Goal: Information Seeking & Learning: Find specific fact

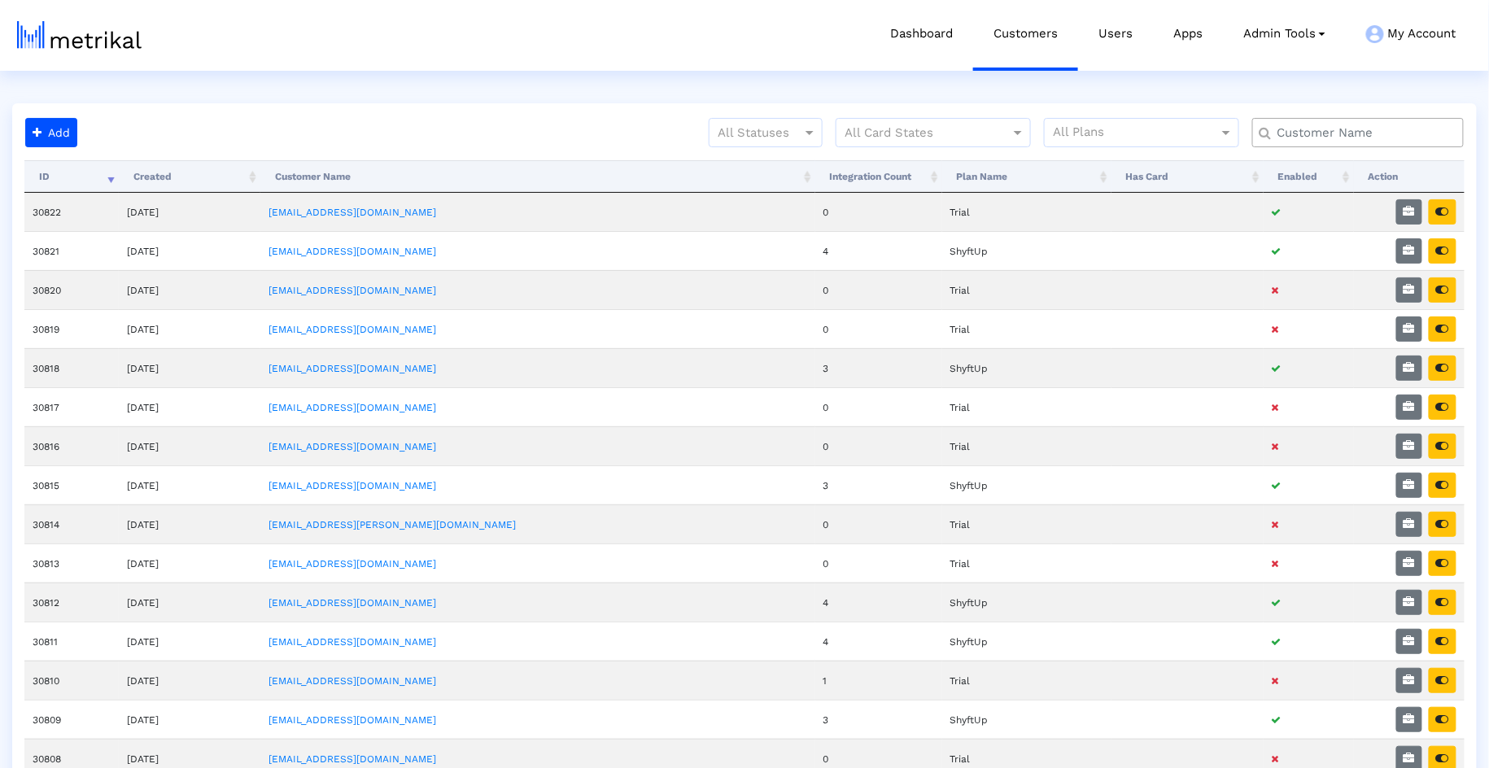
click at [1335, 134] on input "text" at bounding box center [1361, 133] width 191 height 17
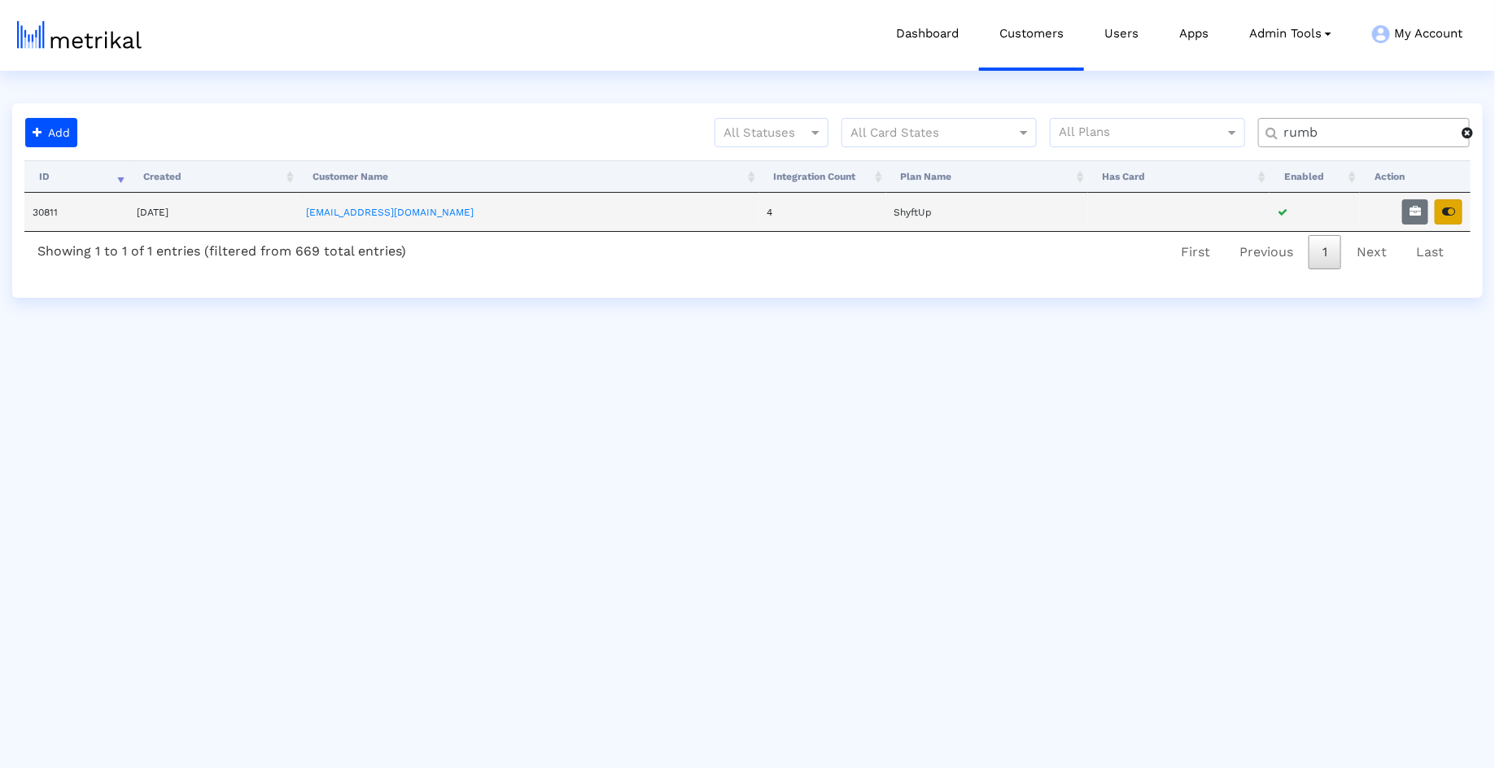
type input "rumb"
click at [1460, 217] on button "button" at bounding box center [1449, 211] width 28 height 25
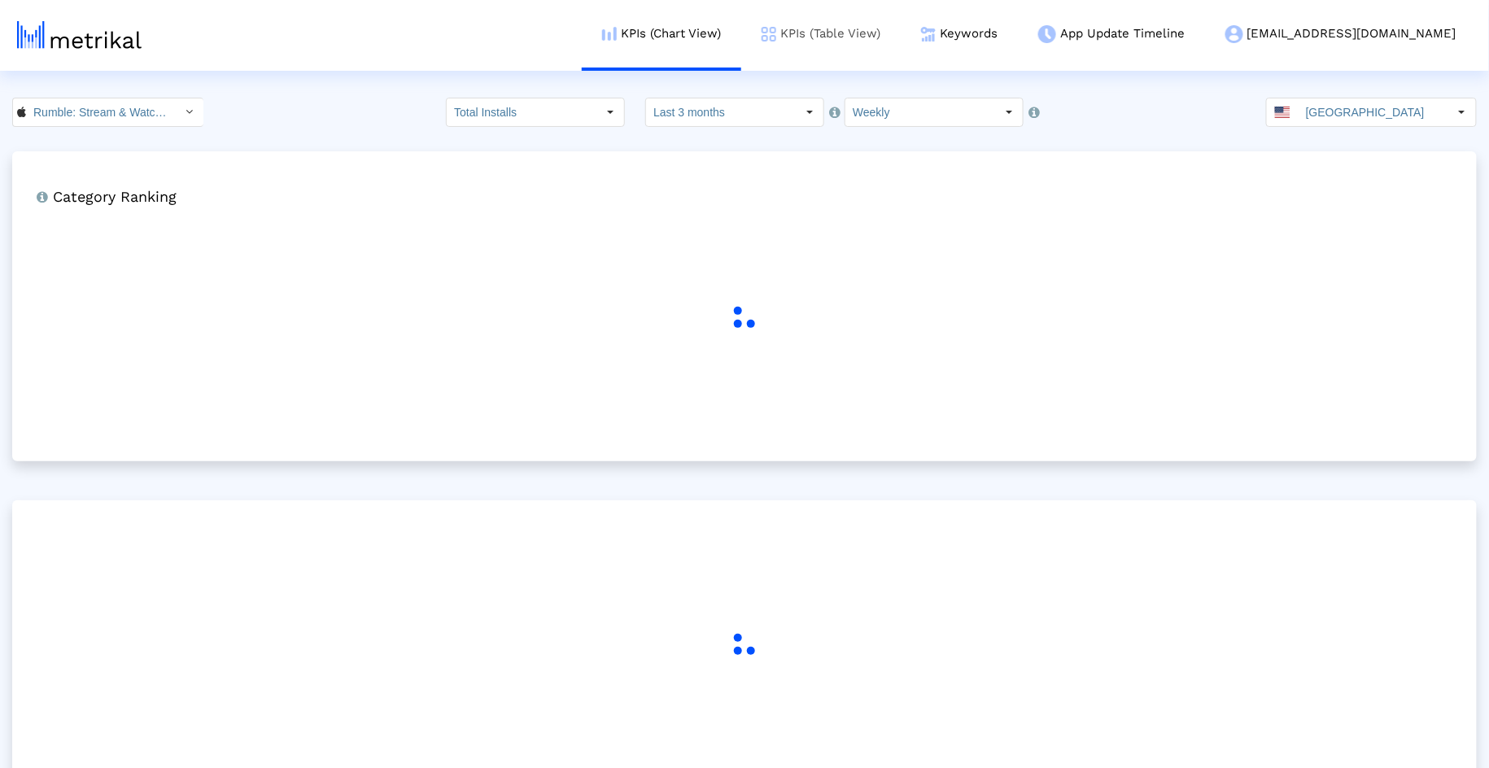
click at [901, 31] on link "KPIs (Table View)" at bounding box center [821, 34] width 160 height 68
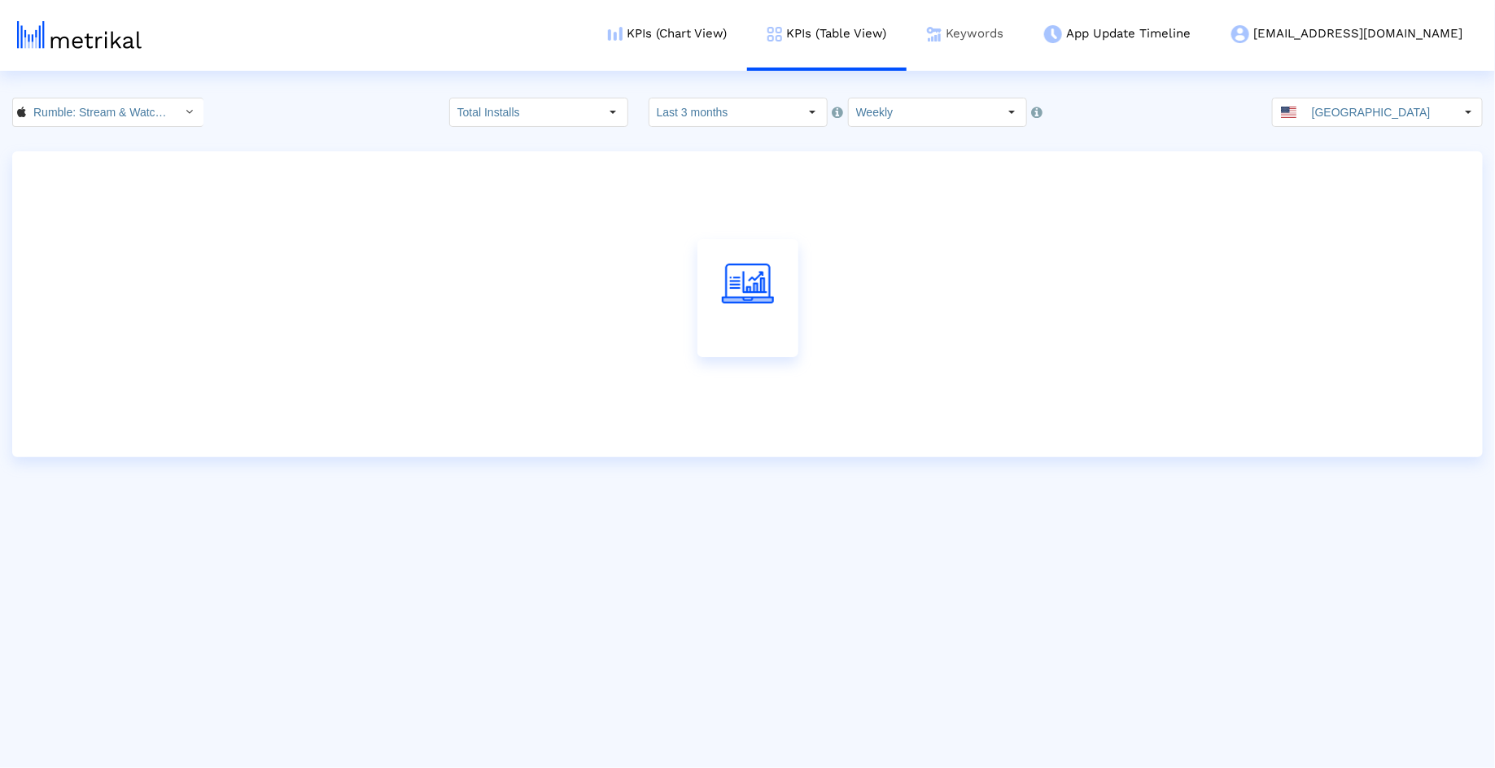
click at [1024, 32] on link "Keywords" at bounding box center [965, 34] width 117 height 68
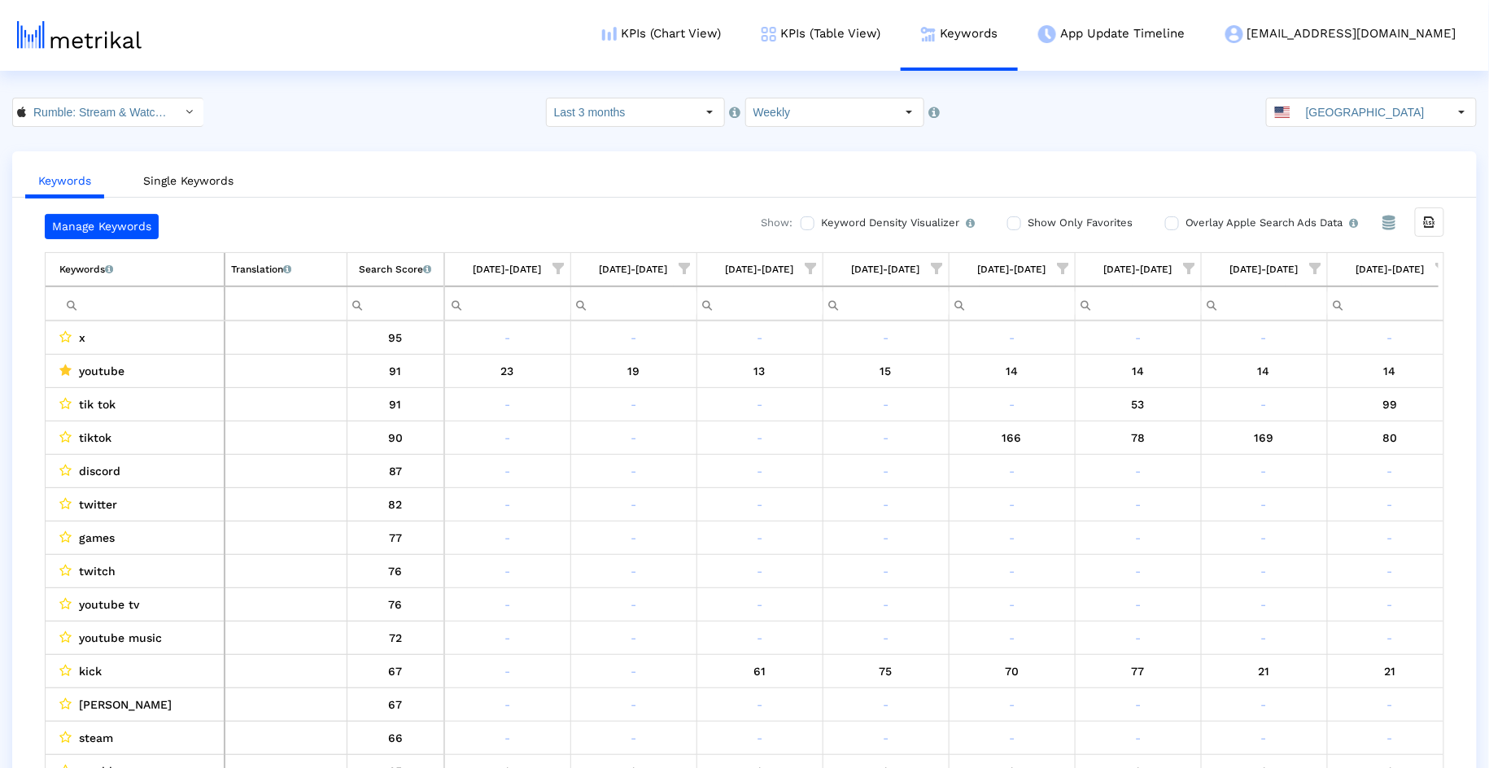
scroll to position [0, 644]
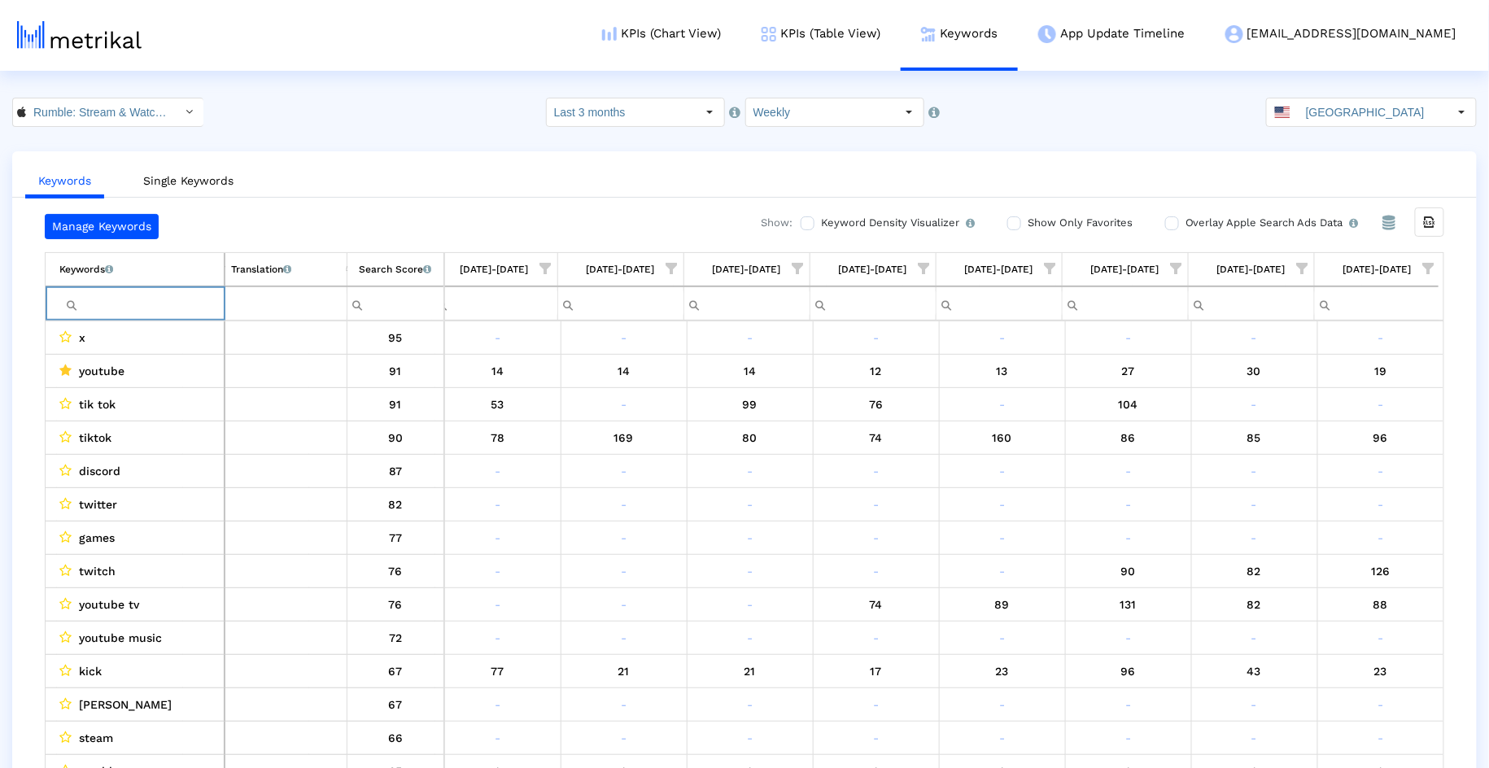
click at [112, 310] on input "Filter cell" at bounding box center [141, 304] width 164 height 27
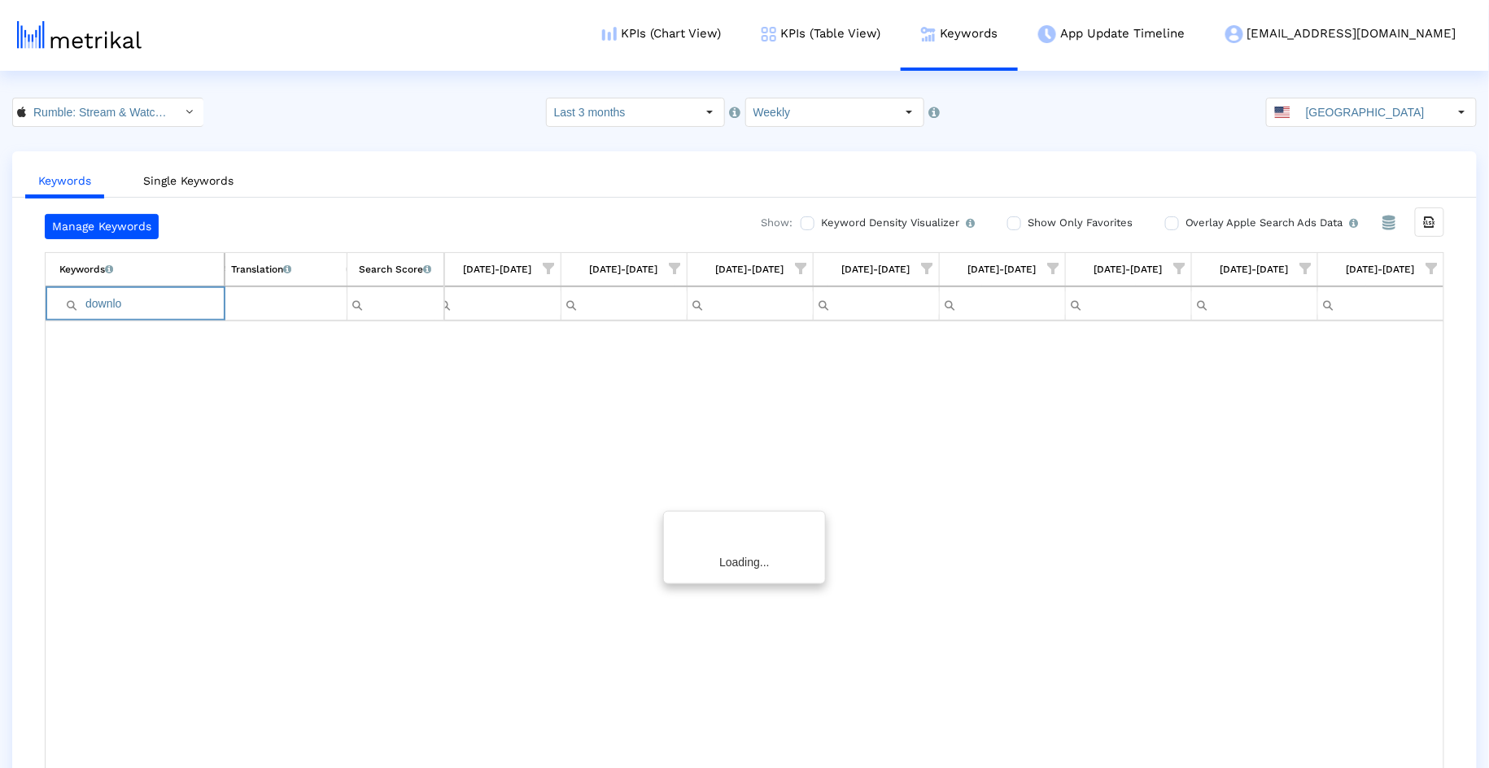
scroll to position [0, 639]
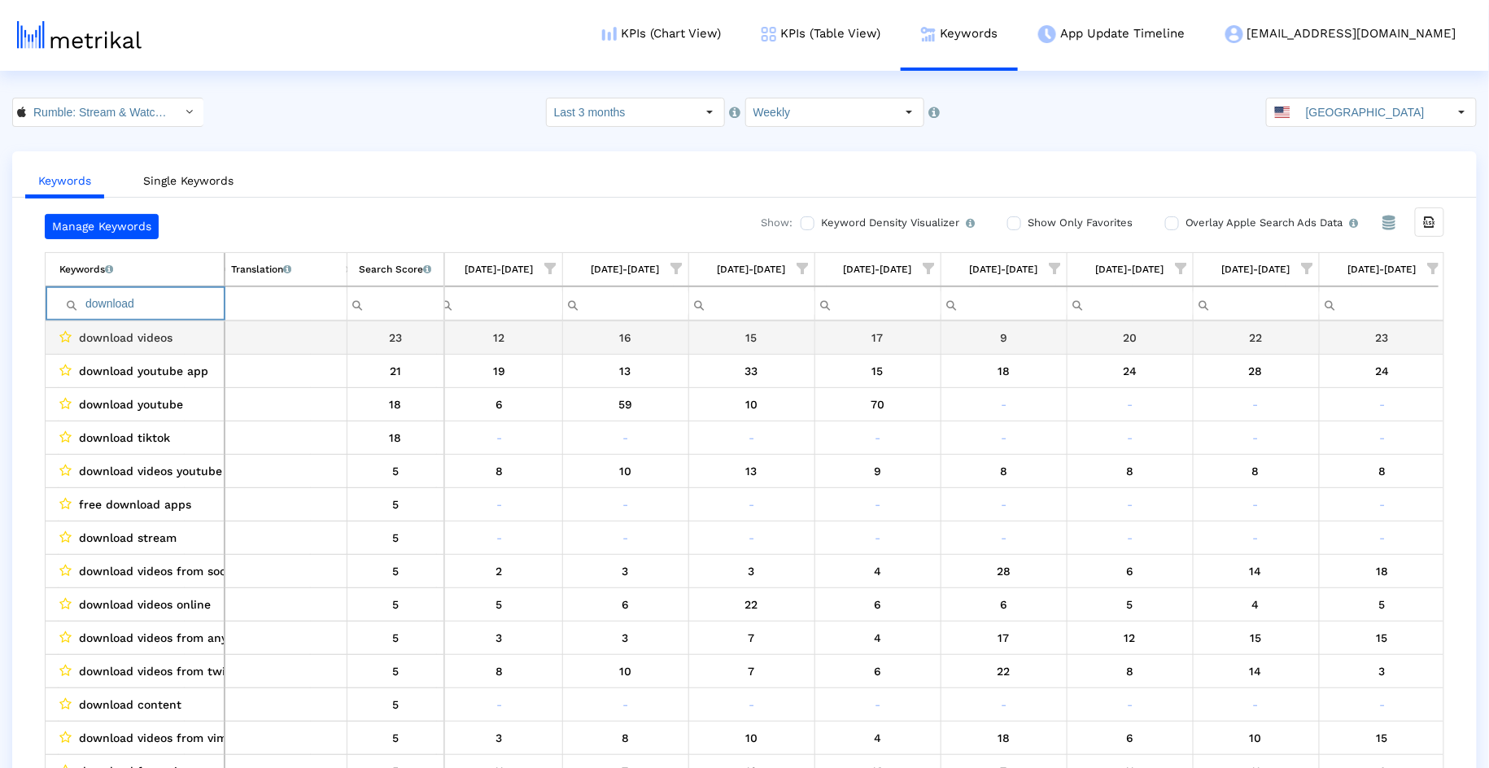
type input "download"
click at [185, 332] on div "download videos" at bounding box center [138, 337] width 159 height 21
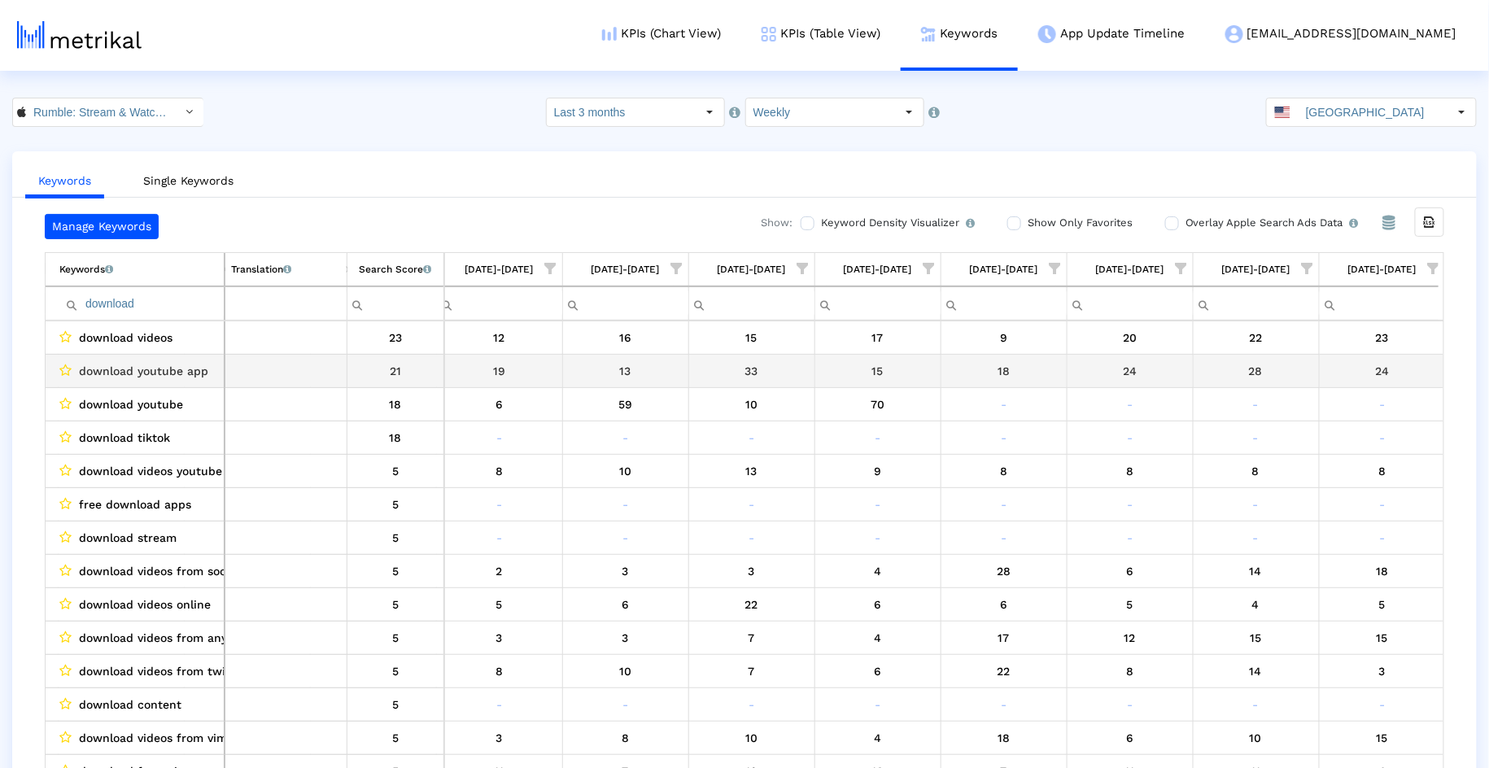
click at [1109, 378] on div "24" at bounding box center [1131, 371] width 114 height 21
click at [177, 108] on div "Select" at bounding box center [190, 112] width 26 height 26
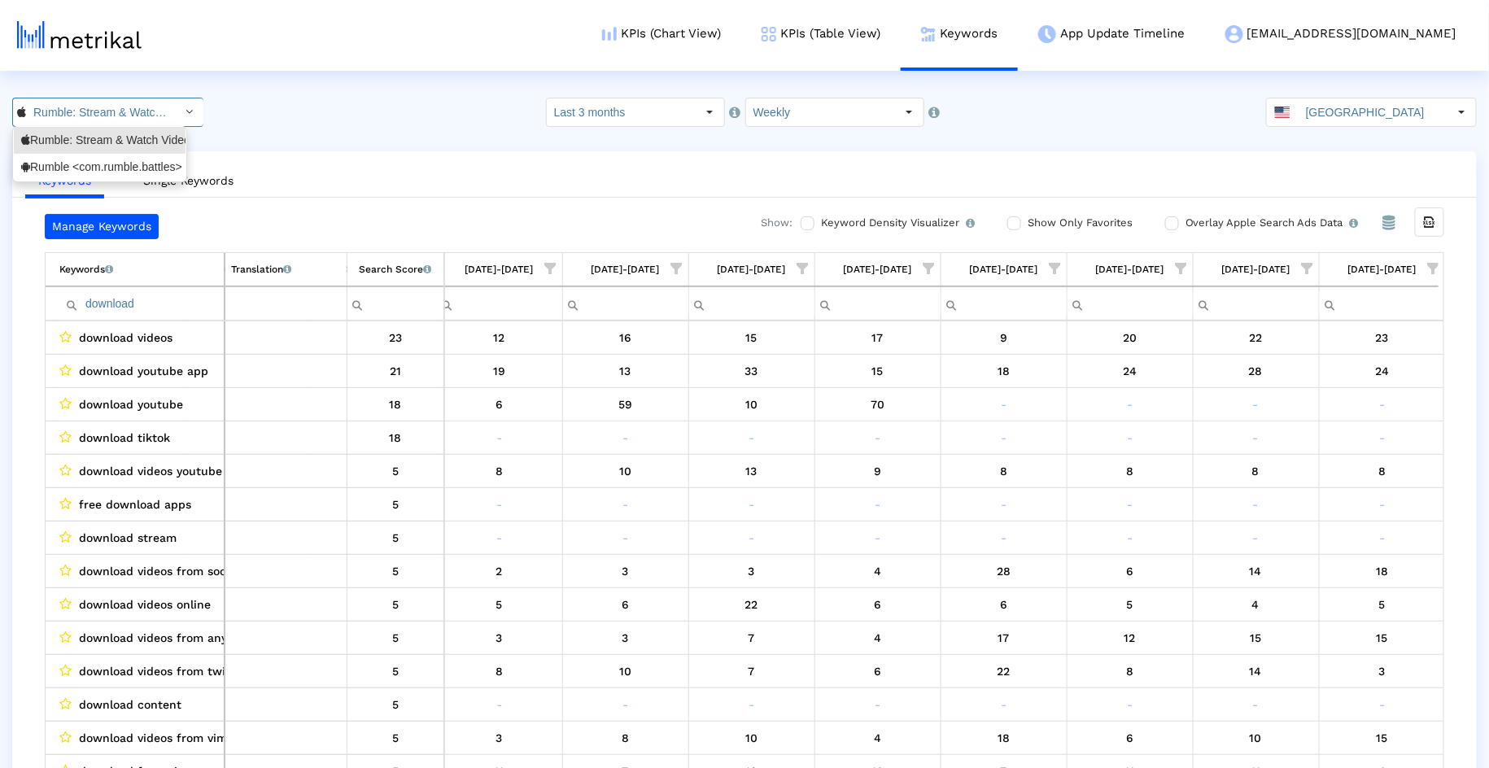
scroll to position [0, 130]
click at [160, 167] on div "Rumble <com.rumble.battles>" at bounding box center [99, 167] width 157 height 15
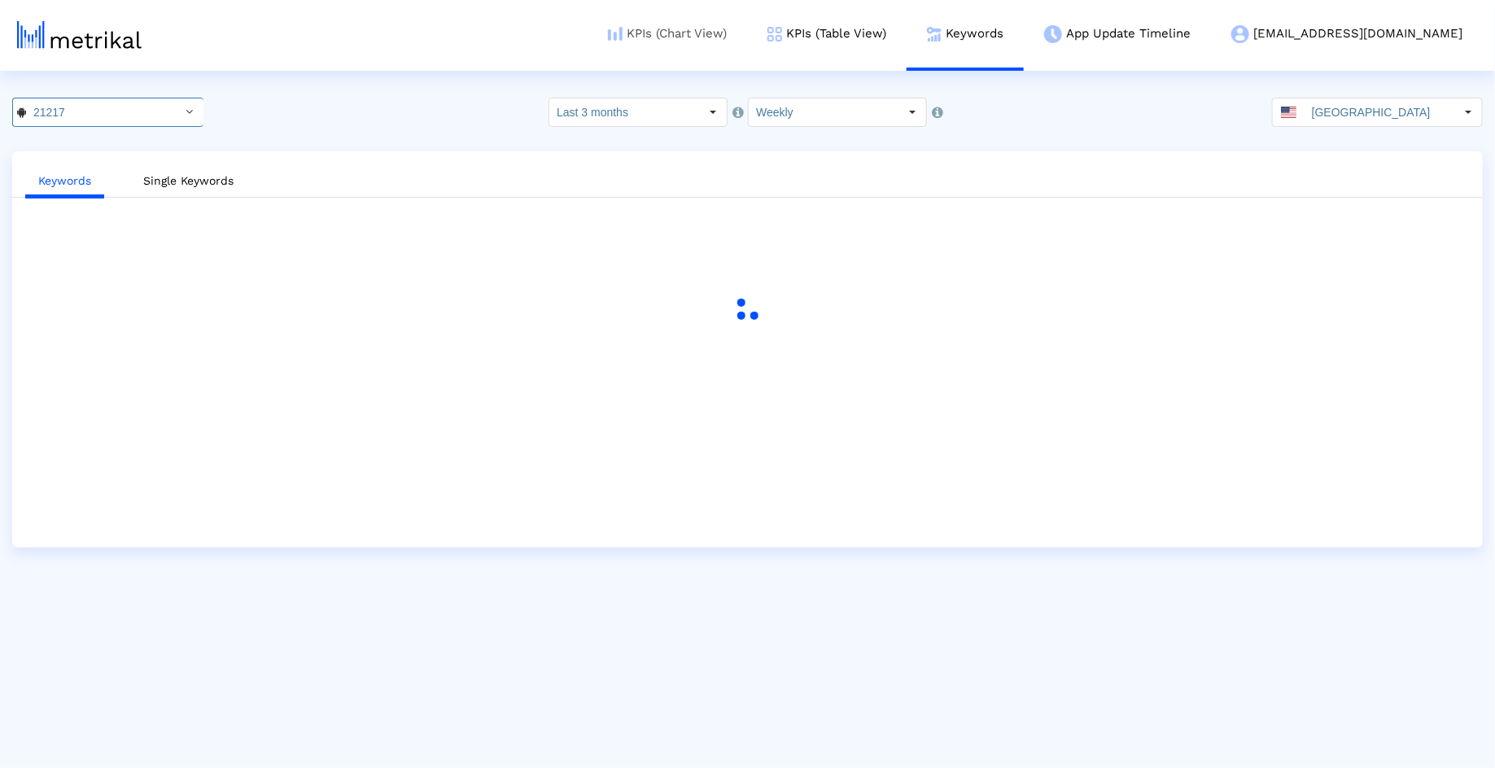
click at [747, 48] on link "KPIs (Chart View)" at bounding box center [668, 34] width 160 height 68
